Goal: Information Seeking & Learning: Learn about a topic

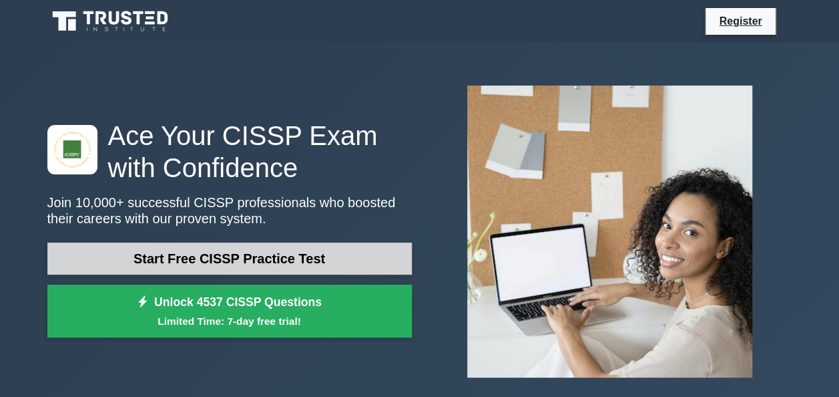
click at [369, 264] on link "Start Free CISSP Practice Test" at bounding box center [229, 258] width 365 height 32
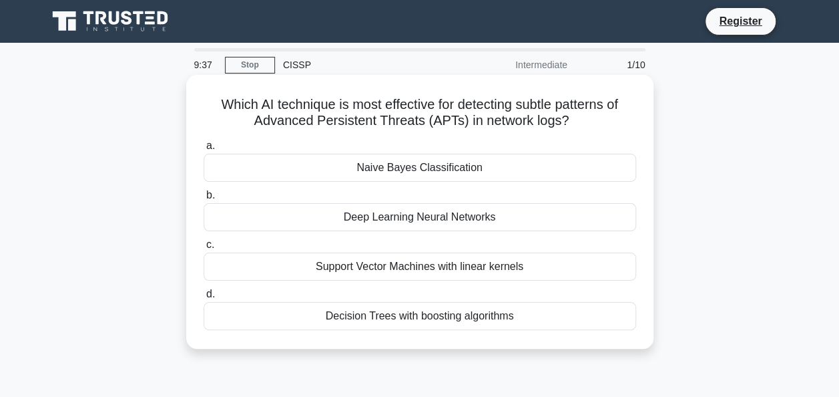
click at [439, 172] on div "Naive Bayes Classification" at bounding box center [420, 168] width 433 height 28
click at [204, 150] on input "a. Naive Bayes Classification" at bounding box center [204, 146] width 0 height 9
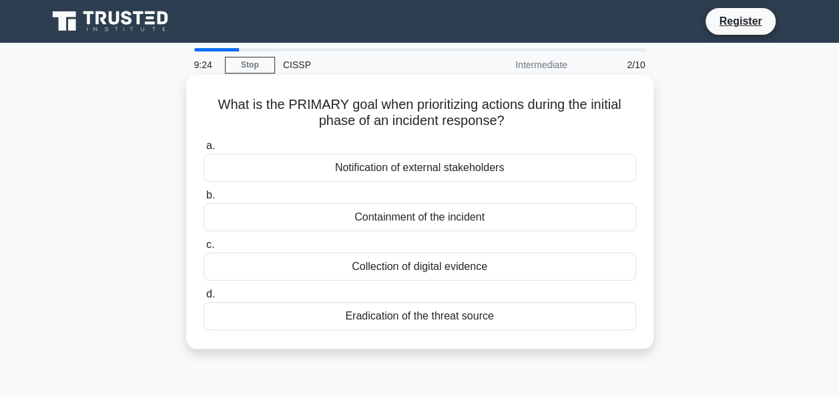
click at [550, 174] on div "Notification of external stakeholders" at bounding box center [420, 168] width 433 height 28
click at [204, 150] on input "a. Notification of external stakeholders" at bounding box center [204, 146] width 0 height 9
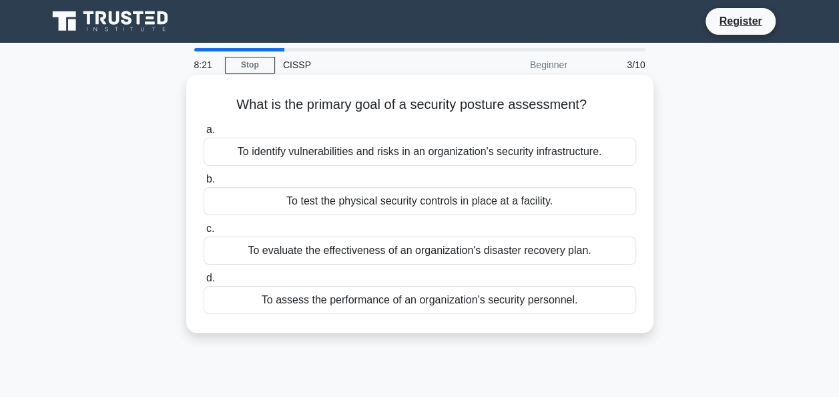
click at [445, 156] on div "To identify vulnerabilities and risks in an organization's security infrastruct…" at bounding box center [420, 152] width 433 height 28
click at [204, 134] on input "a. To identify vulnerabilities and risks in an organization's security infrastr…" at bounding box center [204, 130] width 0 height 9
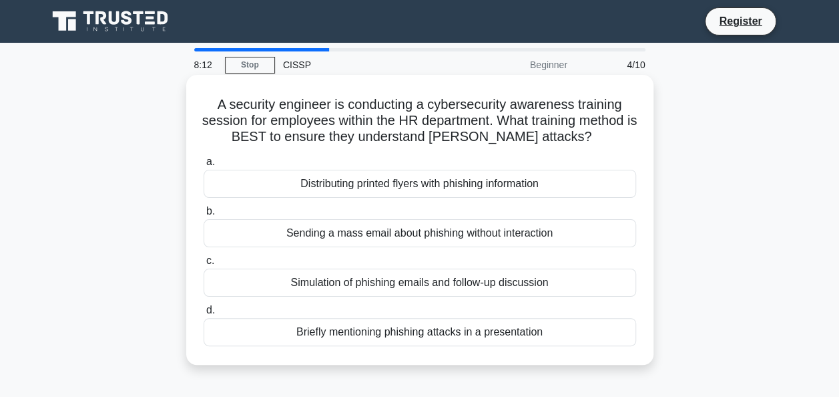
click at [453, 184] on div "Distributing printed flyers with phishing information" at bounding box center [420, 184] width 433 height 28
click at [204, 166] on input "a. Distributing printed flyers with phishing information" at bounding box center [204, 162] width 0 height 9
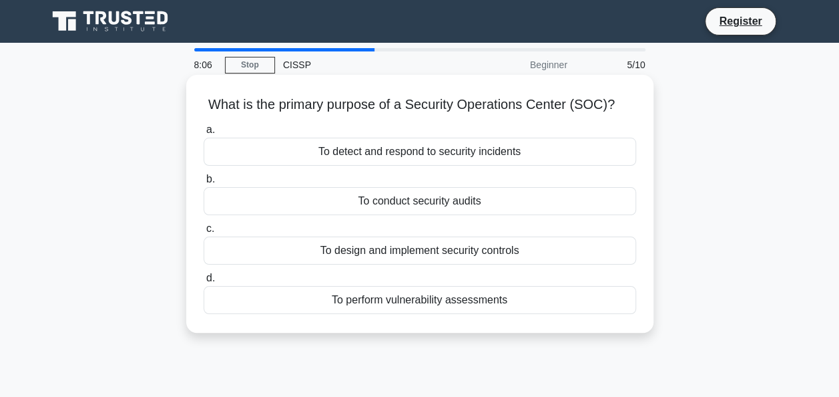
click at [433, 152] on div "To detect and respond to security incidents" at bounding box center [420, 152] width 433 height 28
click at [204, 134] on input "a. To detect and respond to security incidents" at bounding box center [204, 130] width 0 height 9
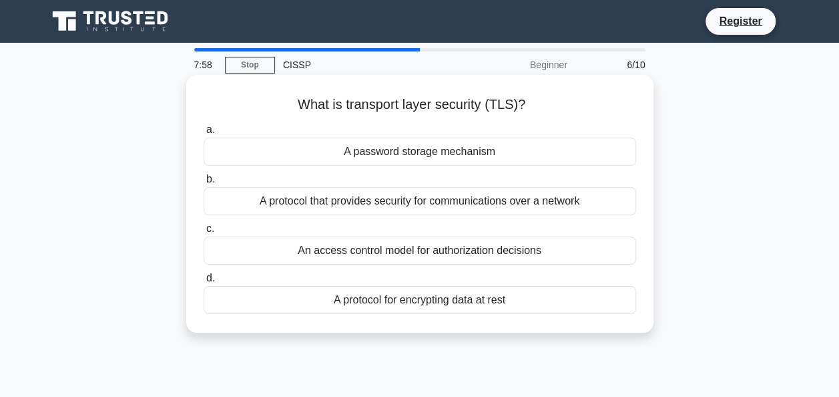
click at [453, 204] on div "A protocol that provides security for communications over a network" at bounding box center [420, 201] width 433 height 28
click at [204, 184] on input "b. A protocol that provides security for communications over a network" at bounding box center [204, 179] width 0 height 9
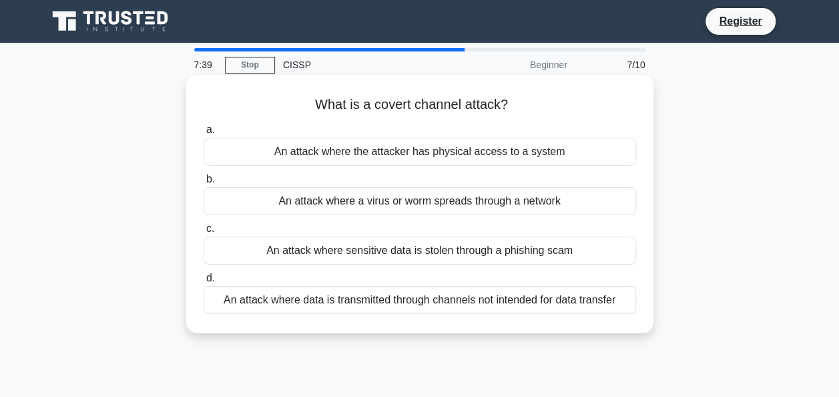
click at [553, 159] on div "An attack where the attacker has physical access to a system" at bounding box center [420, 152] width 433 height 28
click at [204, 134] on input "a. An attack where the attacker has physical access to a system" at bounding box center [204, 130] width 0 height 9
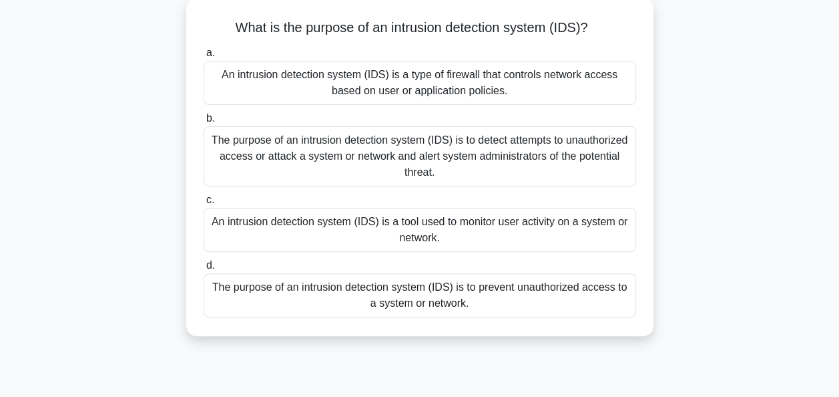
scroll to position [81, 0]
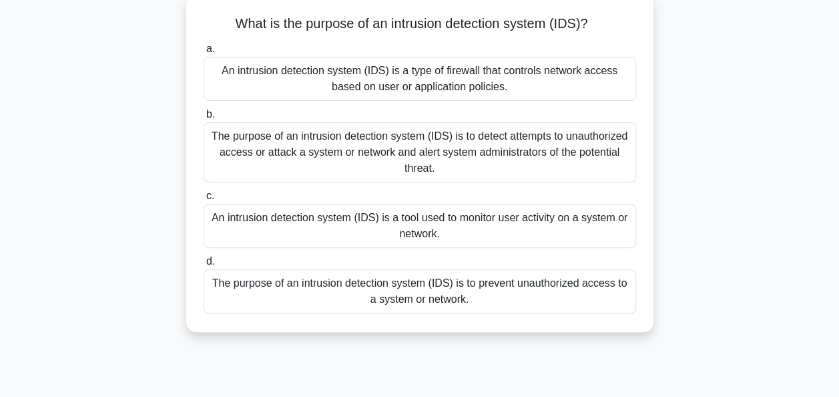
click at [498, 134] on div "The purpose of an intrusion detection system (IDS) is to detect attempts to una…" at bounding box center [420, 152] width 433 height 60
click at [204, 119] on input "b. The purpose of an intrusion detection system (IDS) is to detect attempts to …" at bounding box center [204, 114] width 0 height 9
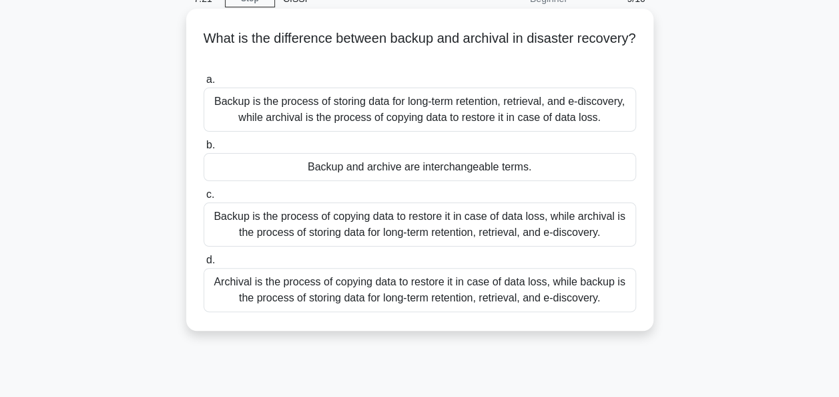
scroll to position [67, 0]
click at [445, 166] on div "Backup and archive are interchangeable terms." at bounding box center [420, 166] width 433 height 28
click at [204, 149] on input "b. Backup and archive are interchangeable terms." at bounding box center [204, 144] width 0 height 9
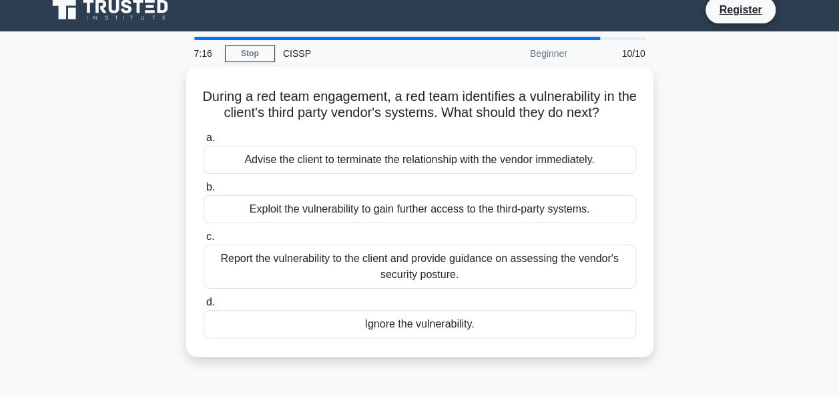
scroll to position [9, 0]
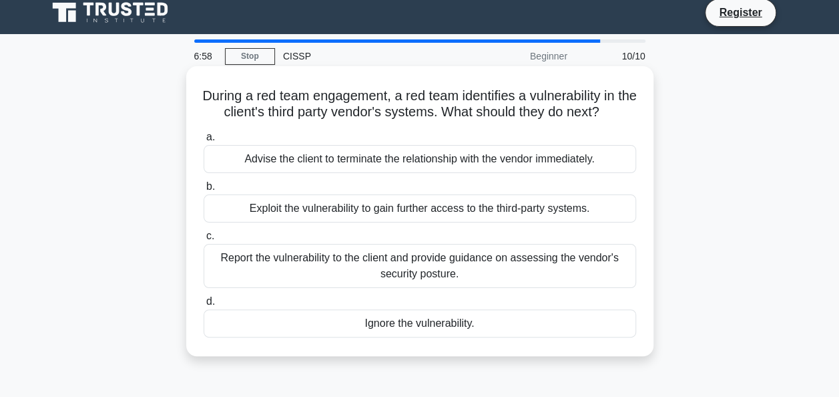
click at [417, 282] on div "Report the vulnerability to the client and provide guidance on assessing the ve…" at bounding box center [420, 266] width 433 height 44
click at [204, 240] on input "c. Report the vulnerability to the client and provide guidance on assessing the…" at bounding box center [204, 236] width 0 height 9
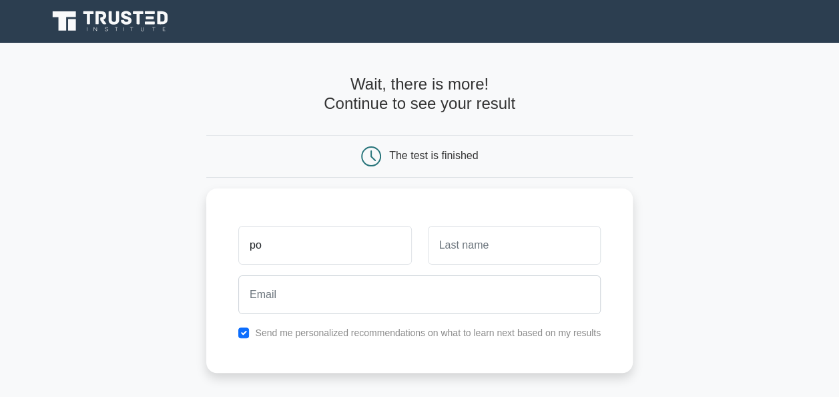
type input "ponnarasu"
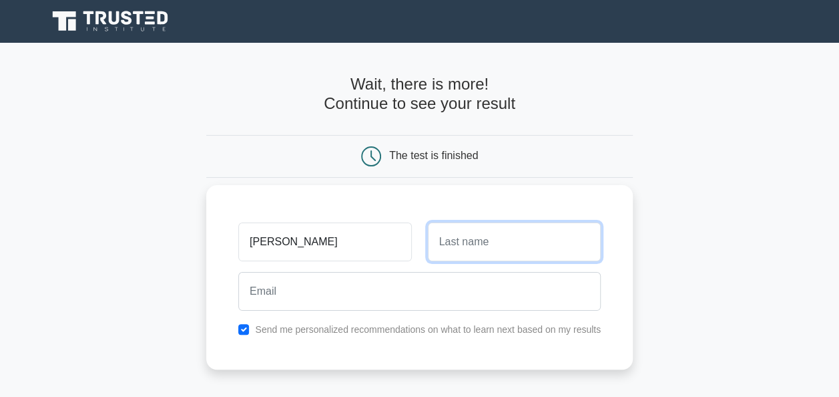
click at [453, 232] on input "text" at bounding box center [514, 241] width 173 height 39
type input "M"
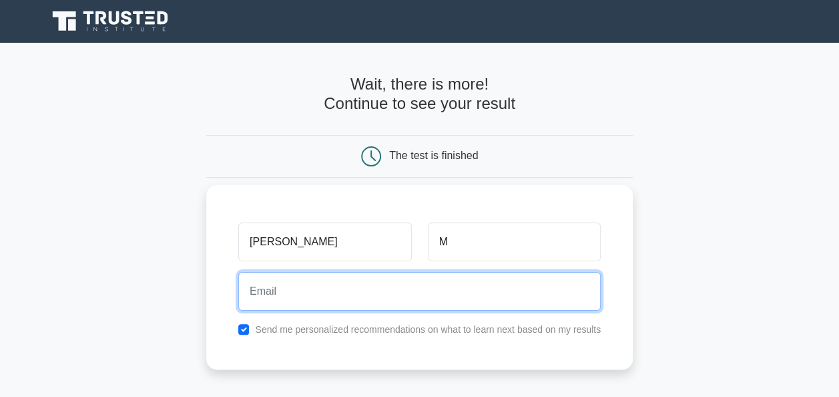
click at [466, 294] on input "email" at bounding box center [419, 291] width 363 height 39
type input "mohanponnarasu@gmail.com"
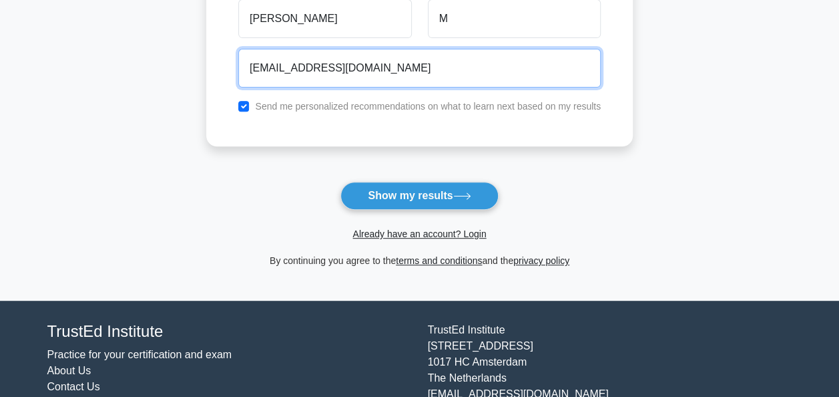
scroll to position [226, 0]
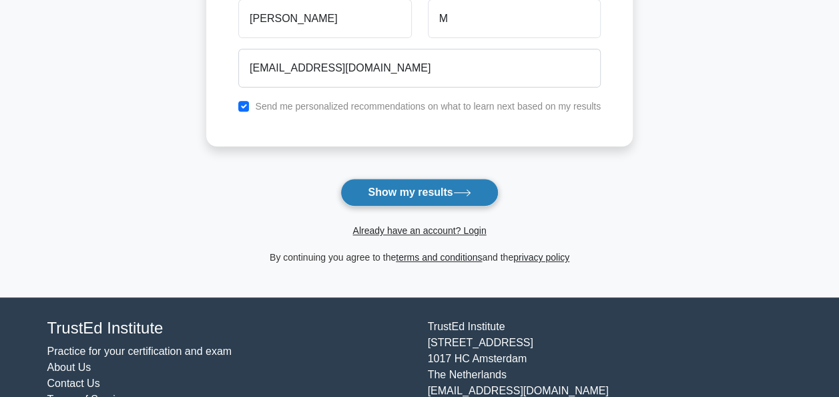
click at [427, 196] on button "Show my results" at bounding box center [420, 192] width 158 height 28
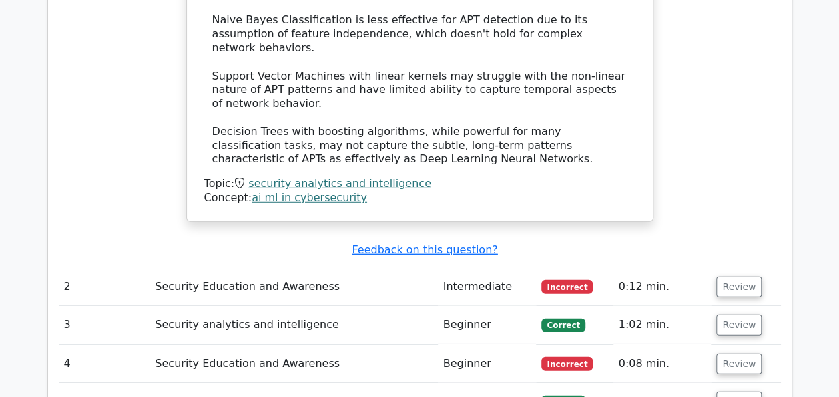
scroll to position [1743, 0]
